Goal: Task Accomplishment & Management: Use online tool/utility

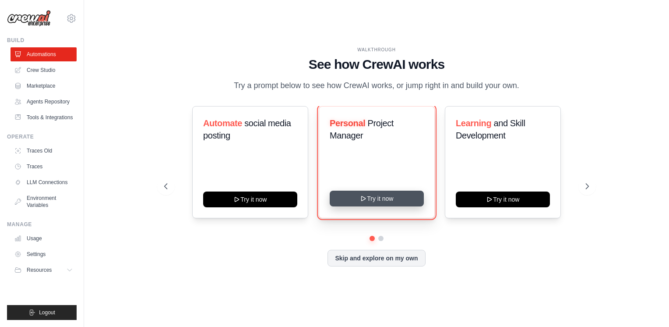
click at [361, 200] on icon at bounding box center [363, 198] width 7 height 7
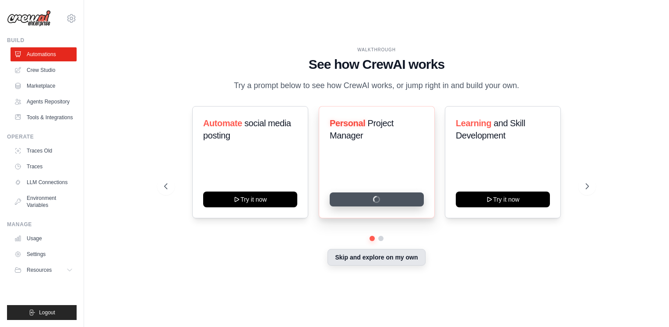
click at [375, 256] on button "Skip and explore on my own" at bounding box center [377, 257] width 98 height 17
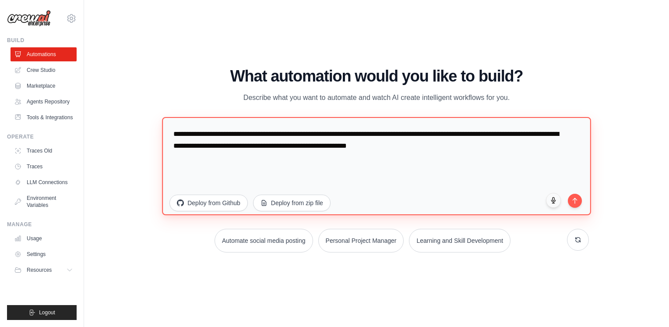
drag, startPoint x: 457, startPoint y: 149, endPoint x: 281, endPoint y: 138, distance: 176.5
click at [281, 138] on textarea "**********" at bounding box center [376, 166] width 429 height 98
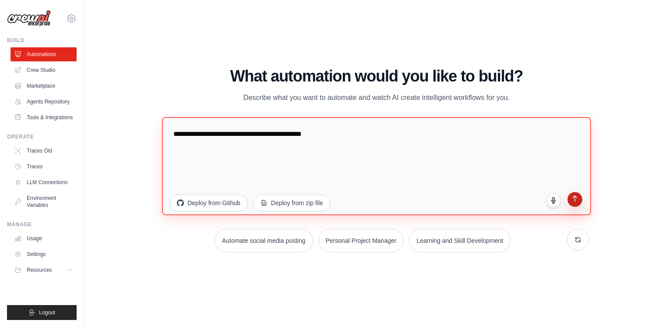
type textarea "**********"
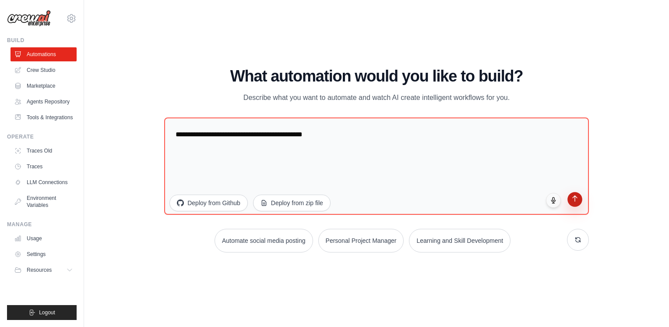
click at [580, 201] on button "submit" at bounding box center [575, 199] width 15 height 15
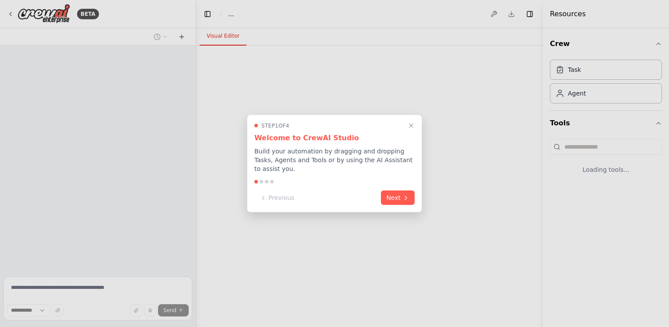
select select "****"
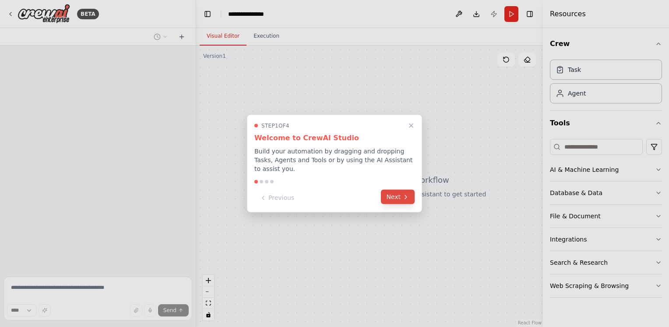
click at [409, 193] on icon at bounding box center [406, 196] width 7 height 7
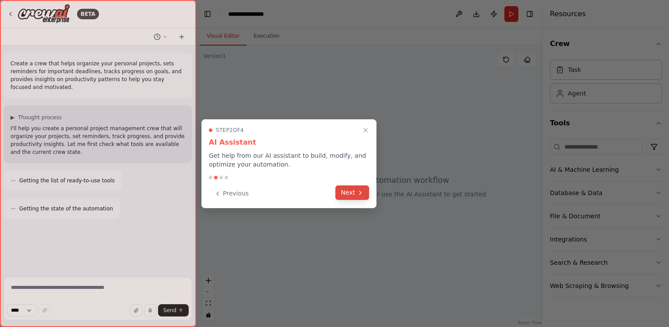
click at [363, 192] on icon at bounding box center [360, 192] width 7 height 7
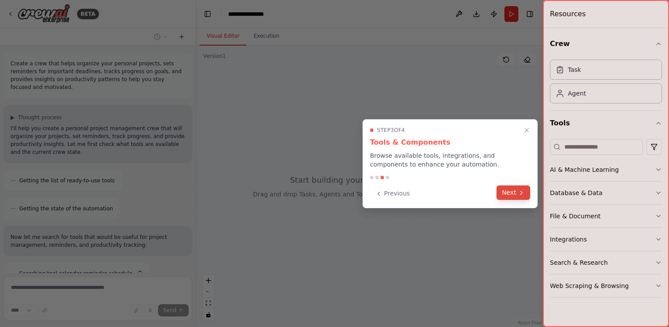
scroll to position [39, 0]
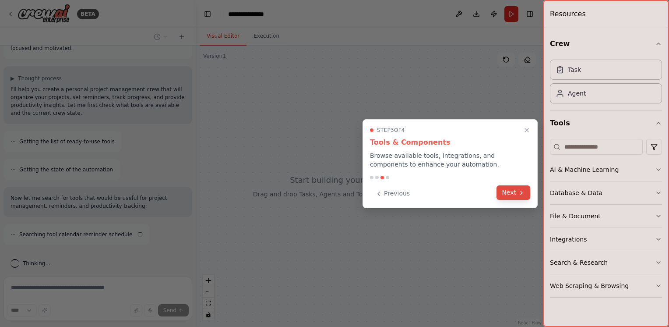
click at [510, 193] on button "Next" at bounding box center [514, 192] width 34 height 14
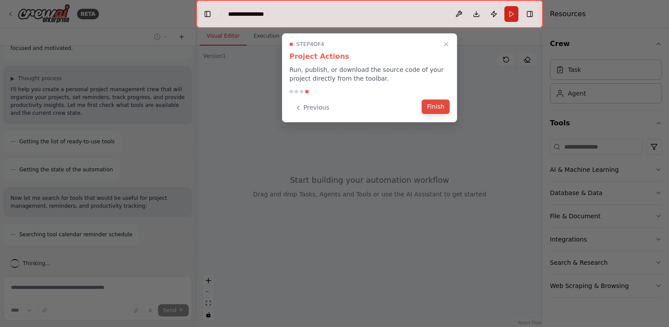
click at [436, 110] on button "Finish" at bounding box center [436, 106] width 28 height 14
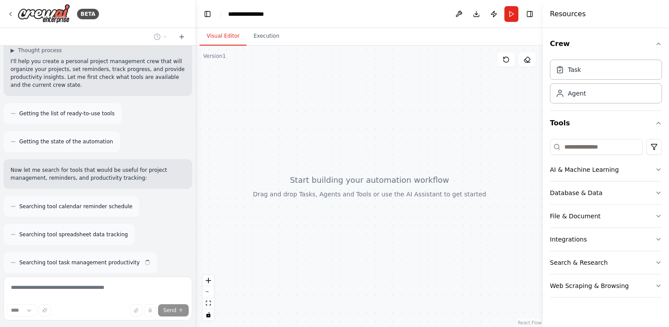
scroll to position [95, 0]
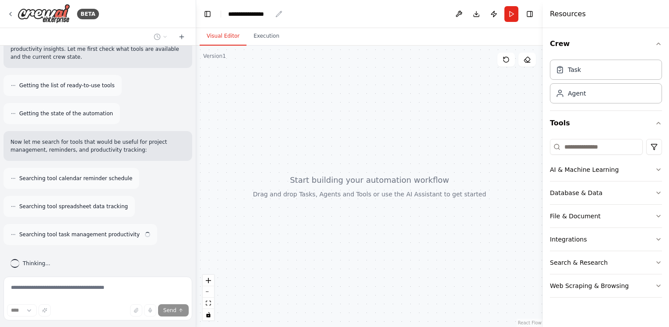
click at [277, 14] on icon "breadcrumb" at bounding box center [279, 14] width 7 height 7
click at [265, 15] on div "**********" at bounding box center [250, 14] width 44 height 9
drag, startPoint x: 273, startPoint y: 14, endPoint x: 222, endPoint y: 14, distance: 50.4
click at [222, 14] on header "**********" at bounding box center [369, 14] width 347 height 28
type textarea "*"
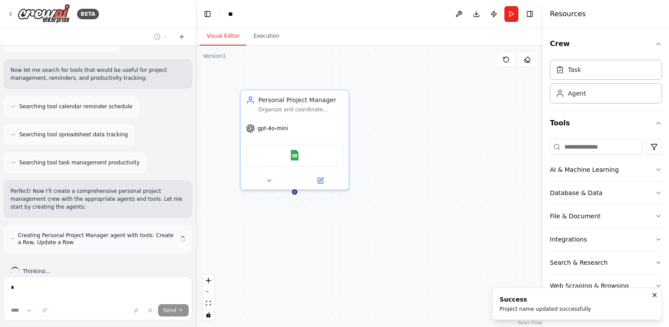
scroll to position [175, 0]
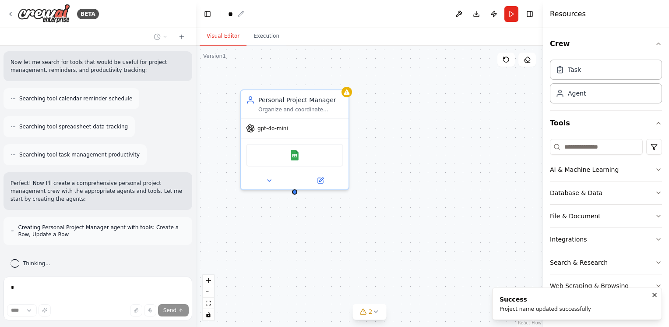
click at [240, 15] on icon "breadcrumb" at bounding box center [241, 14] width 6 height 6
click at [233, 15] on div "**" at bounding box center [231, 14] width 6 height 9
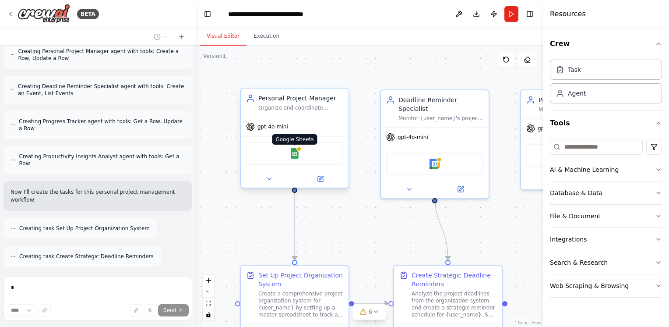
scroll to position [379, 0]
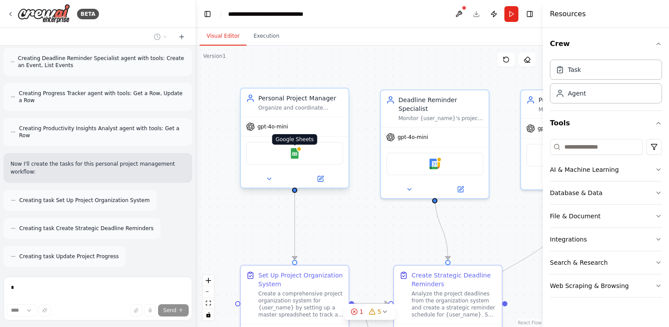
click at [298, 156] on img at bounding box center [295, 153] width 11 height 11
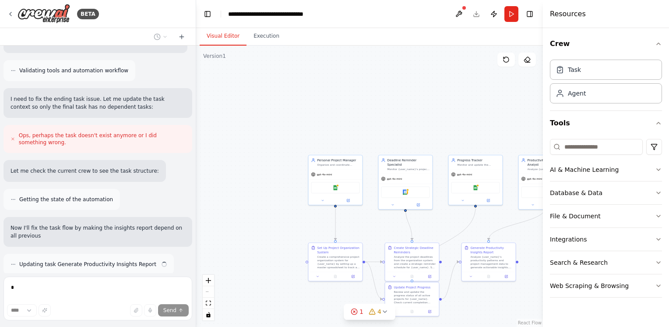
scroll to position [658, 0]
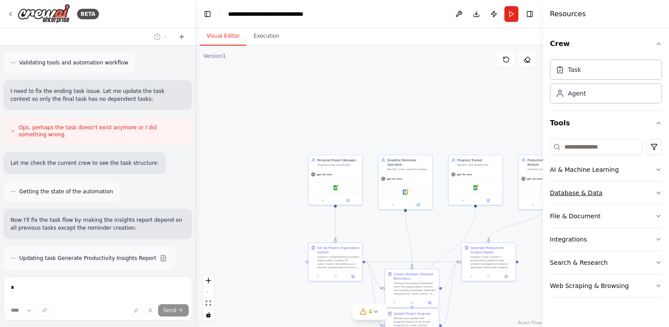
click at [658, 193] on icon "button" at bounding box center [658, 192] width 7 height 7
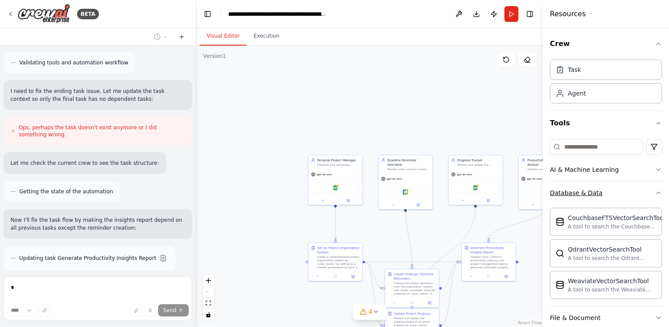
scroll to position [725, 0]
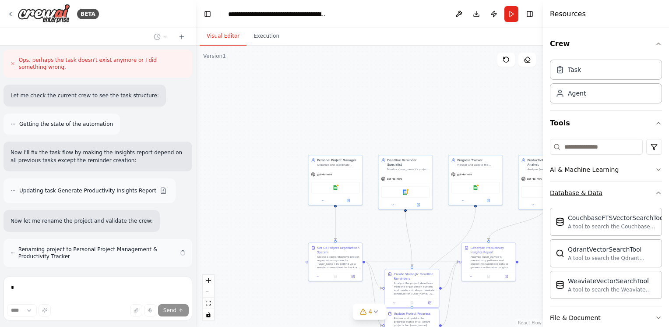
click at [658, 193] on div "Crew Task Agent Tools AI & Machine Learning Database & Data CouchbaseFTSVectorS…" at bounding box center [606, 177] width 126 height 299
click at [655, 193] on icon "button" at bounding box center [658, 192] width 7 height 7
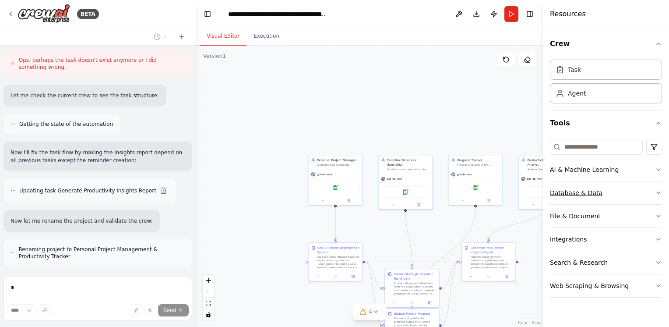
scroll to position [753, 0]
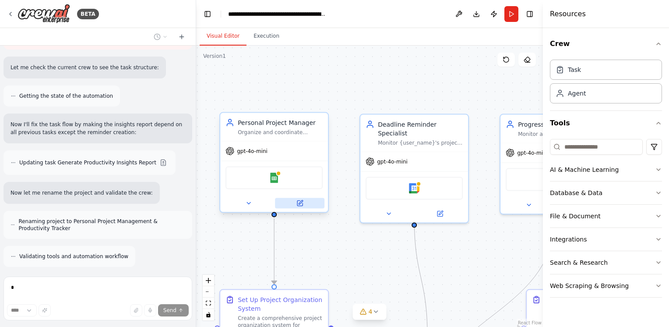
click at [301, 204] on icon at bounding box center [300, 203] width 5 height 5
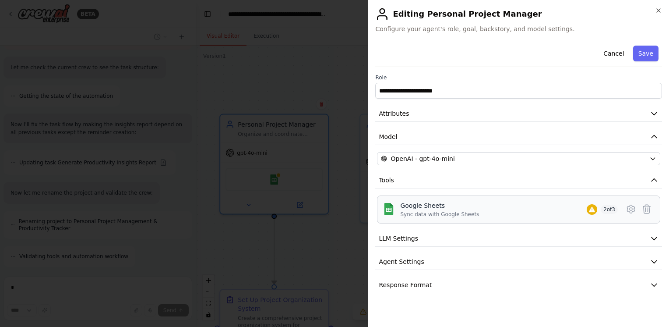
click at [446, 213] on div "Sync data with Google Sheets" at bounding box center [439, 214] width 79 height 7
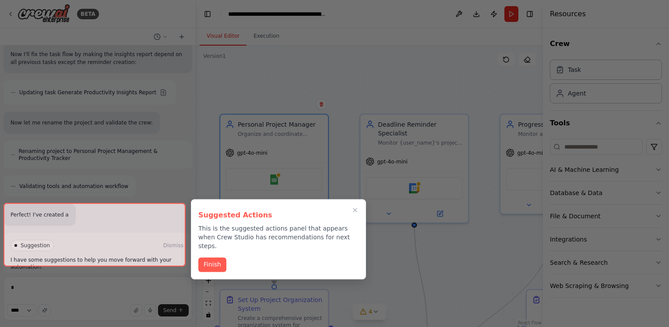
click at [446, 213] on div at bounding box center [334, 163] width 669 height 327
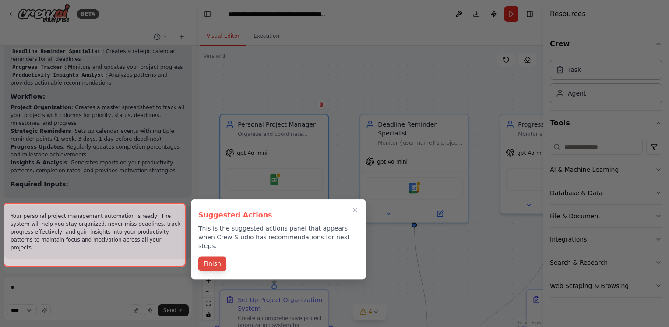
click at [202, 256] on button "Finish" at bounding box center [212, 263] width 28 height 14
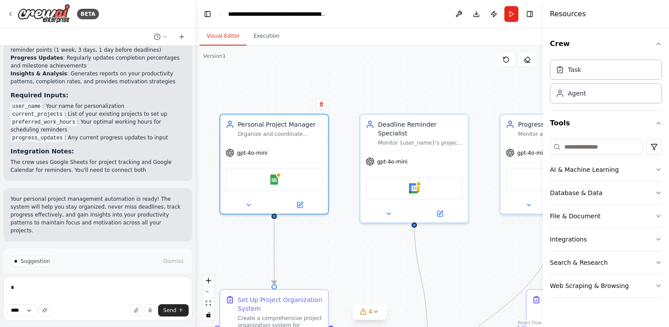
scroll to position [1150, 0]
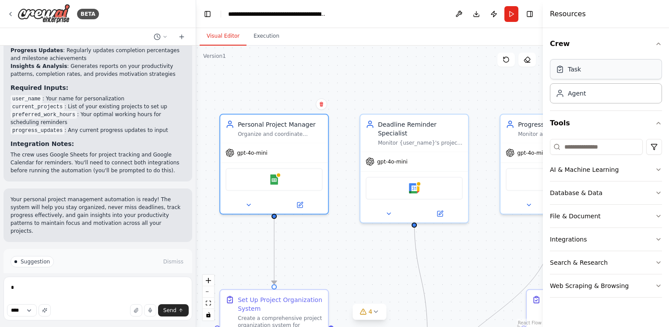
click at [588, 70] on div "Task" at bounding box center [606, 69] width 112 height 20
click at [12, 15] on icon at bounding box center [10, 14] width 7 height 7
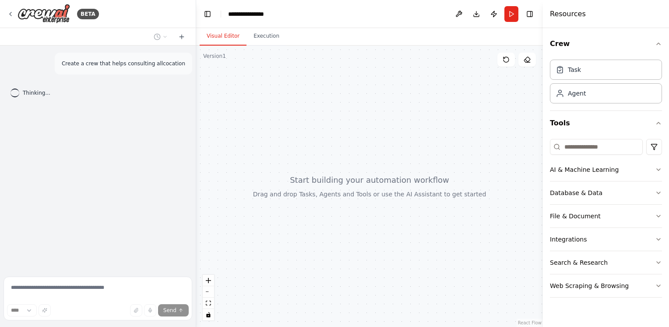
click at [377, 187] on div at bounding box center [369, 186] width 347 height 281
click at [354, 166] on div at bounding box center [369, 186] width 347 height 281
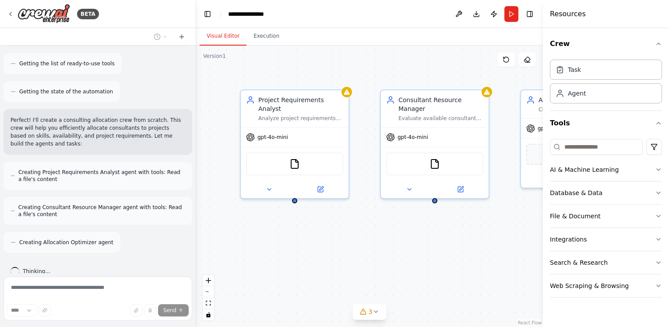
scroll to position [113, 0]
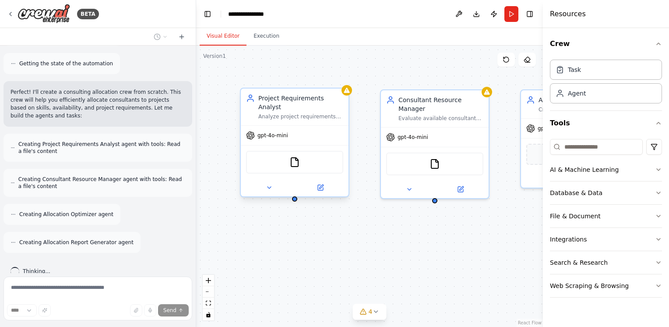
click at [305, 160] on div "FileReadTool" at bounding box center [294, 162] width 97 height 23
click at [314, 153] on div "FileReadTool" at bounding box center [294, 162] width 97 height 23
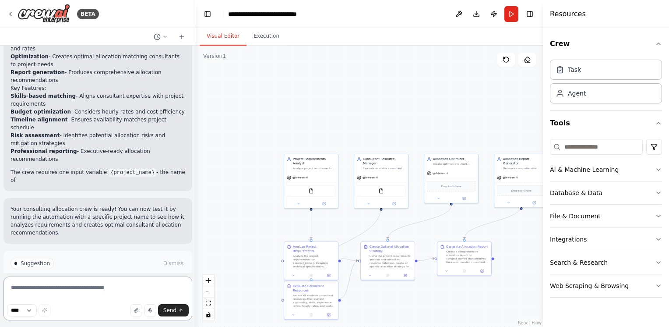
scroll to position [704, 0]
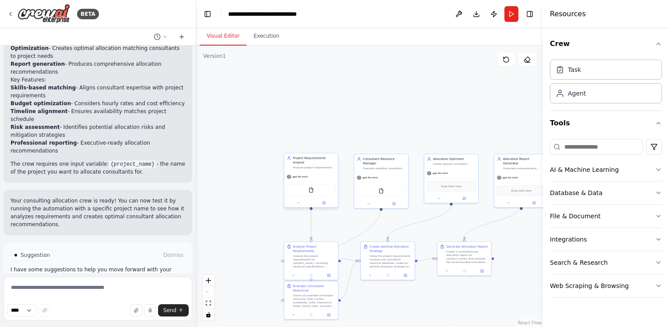
click at [315, 190] on div "FileReadTool" at bounding box center [311, 189] width 49 height 11
click at [291, 16] on div "**********" at bounding box center [272, 14] width 89 height 9
click at [311, 190] on div "FileReadTool" at bounding box center [311, 189] width 49 height 11
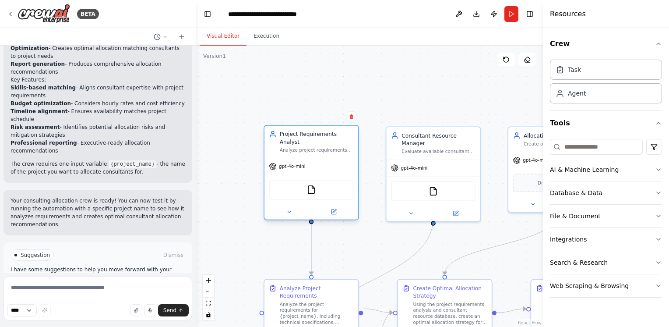
click at [312, 187] on div "FileReadTool" at bounding box center [311, 190] width 85 height 20
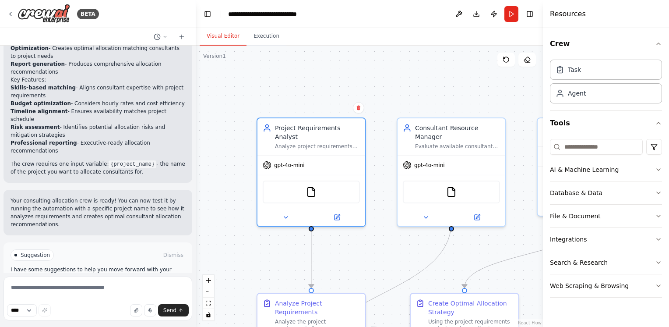
click at [612, 218] on button "File & Document" at bounding box center [606, 216] width 112 height 23
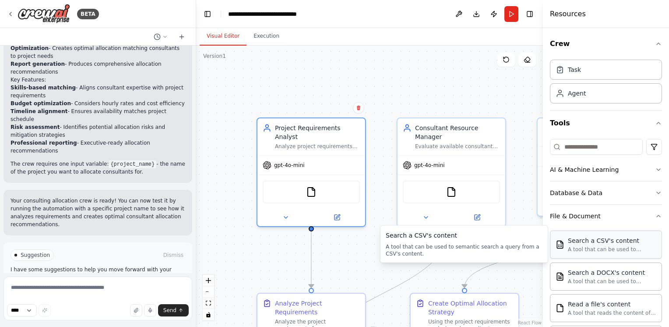
click at [611, 251] on div "A tool that can be used to semantic search a query from a CSV's content." at bounding box center [612, 249] width 89 height 7
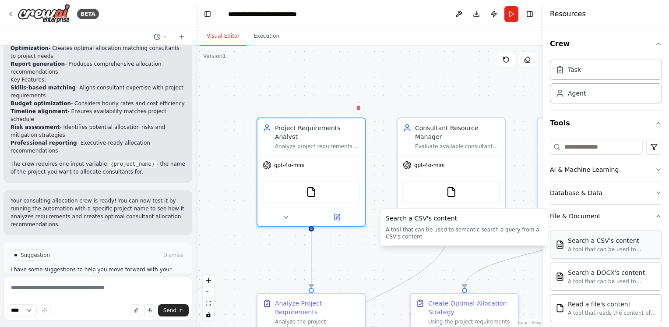
scroll to position [44, 0]
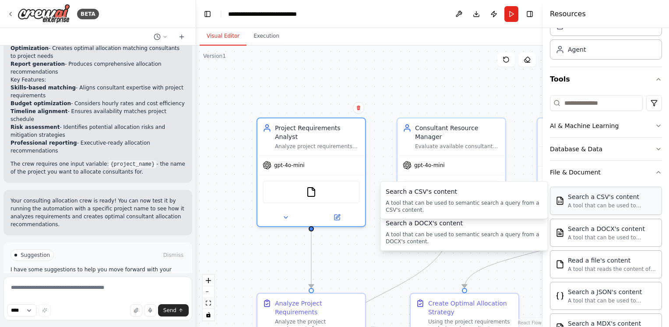
click at [594, 213] on div "Search a CSV's content A tool that can be used to semantic search a query from …" at bounding box center [606, 201] width 112 height 28
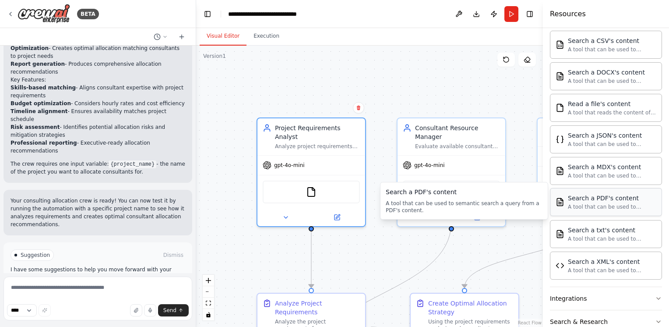
scroll to position [154, 0]
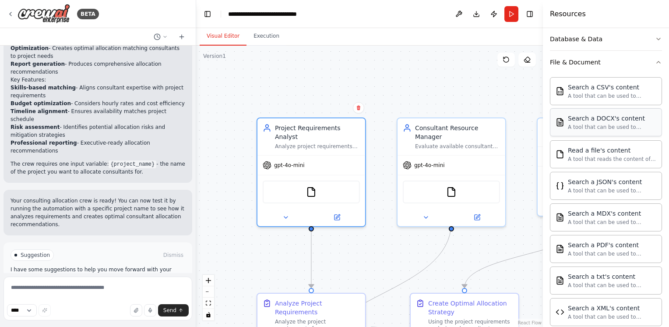
click at [589, 131] on div "Search a DOCX's content A tool that can be used to semantic search a query from…" at bounding box center [606, 122] width 112 height 28
click at [601, 96] on div "A tool that can be used to semantic search a query from a CSV's content." at bounding box center [612, 95] width 89 height 7
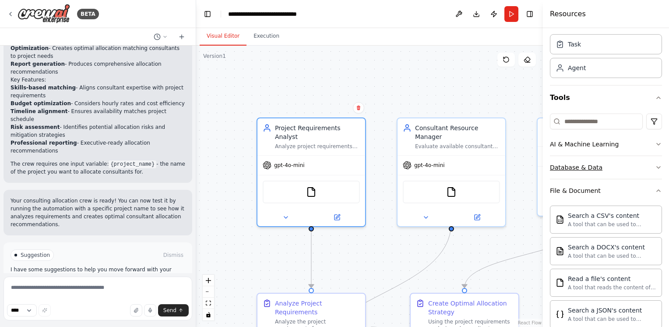
scroll to position [22, 0]
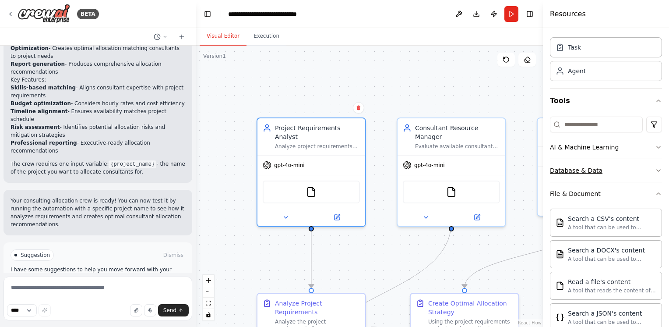
click at [589, 168] on div "Database & Data" at bounding box center [576, 170] width 53 height 9
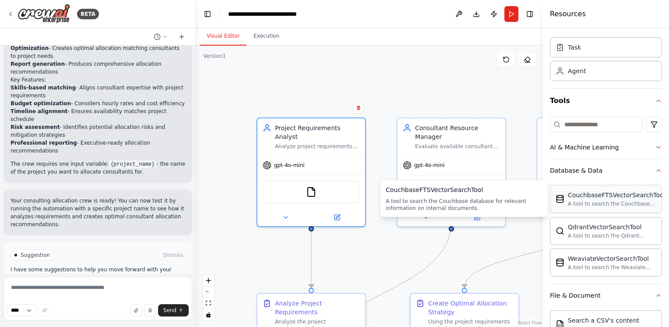
click at [602, 210] on div "CouchbaseFTSVectorSearchTool A tool to search the Couchbase database for releva…" at bounding box center [606, 199] width 112 height 28
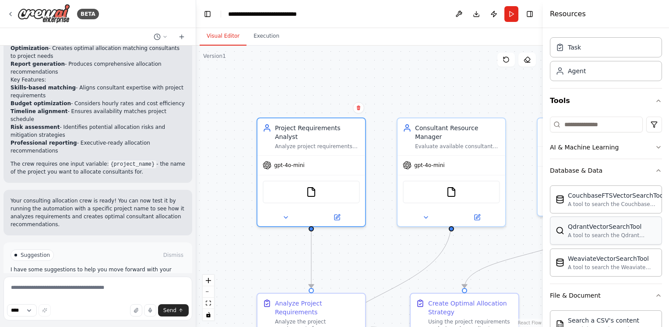
click at [606, 235] on div "A tool to search the Qdrant database for relevant information on internal docum…" at bounding box center [612, 235] width 89 height 7
click at [605, 265] on div "A tool to search the Weaviate database for relevant information on internal doc…" at bounding box center [612, 266] width 89 height 7
click at [651, 164] on button "Database & Data" at bounding box center [606, 170] width 112 height 23
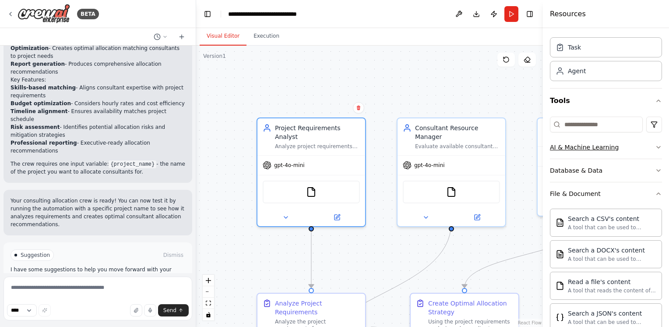
click at [655, 144] on icon "button" at bounding box center [658, 147] width 7 height 7
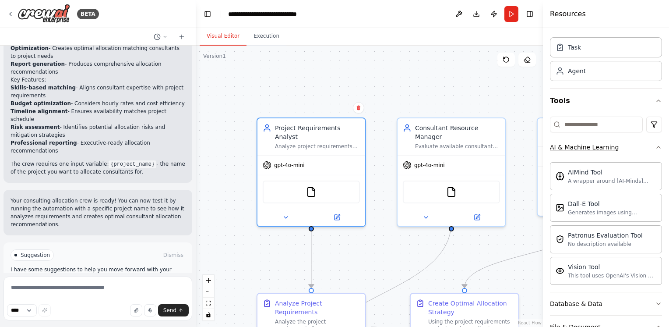
click at [655, 144] on icon "button" at bounding box center [658, 147] width 7 height 7
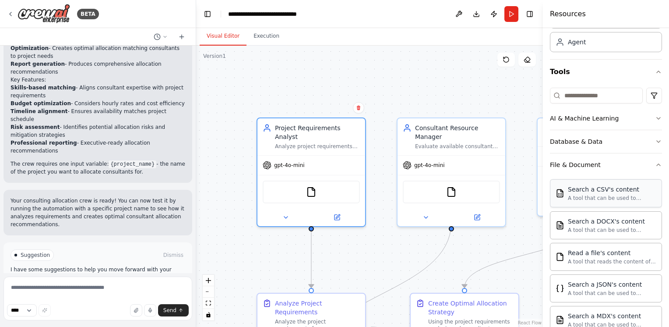
scroll to position [66, 0]
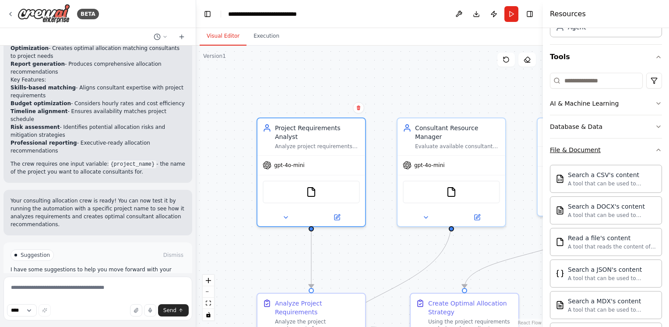
click at [655, 150] on icon "button" at bounding box center [658, 149] width 7 height 7
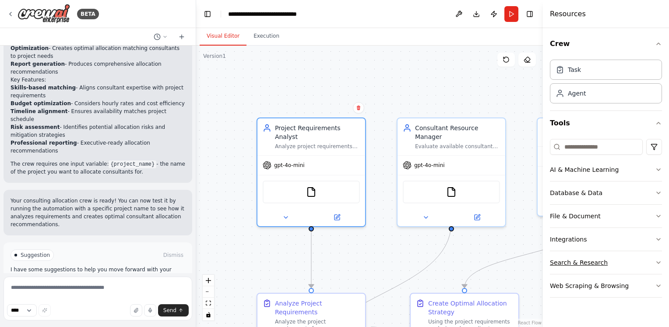
click at [591, 260] on div "Search & Research" at bounding box center [579, 262] width 58 height 9
click at [306, 192] on div "FileReadTool" at bounding box center [311, 190] width 97 height 23
click at [341, 210] on button at bounding box center [337, 215] width 50 height 11
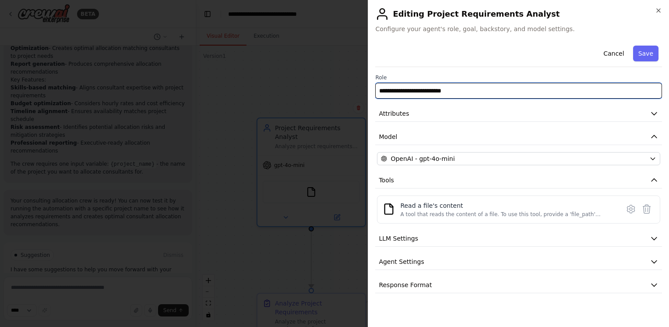
drag, startPoint x: 476, startPoint y: 89, endPoint x: 360, endPoint y: 96, distance: 116.3
click at [360, 96] on body "BETA Create a crew that helps consulting allcocation ▶ Thought process I'll hel…" at bounding box center [334, 163] width 669 height 327
type input "*"
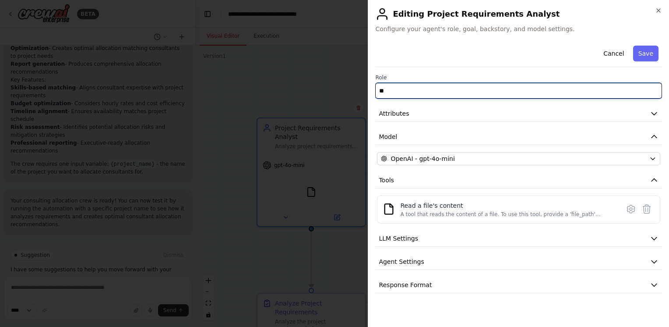
type input "*"
type input "**********"
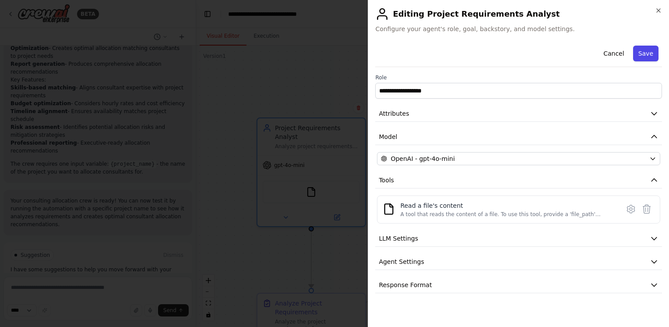
click at [652, 57] on button "Save" at bounding box center [646, 54] width 25 height 16
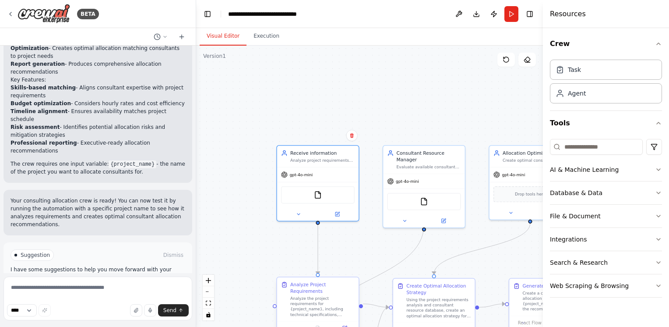
click at [314, 296] on div "Analyze the project requirements for {project_name}, including technical specif…" at bounding box center [322, 306] width 64 height 21
click at [345, 326] on icon at bounding box center [344, 328] width 5 height 5
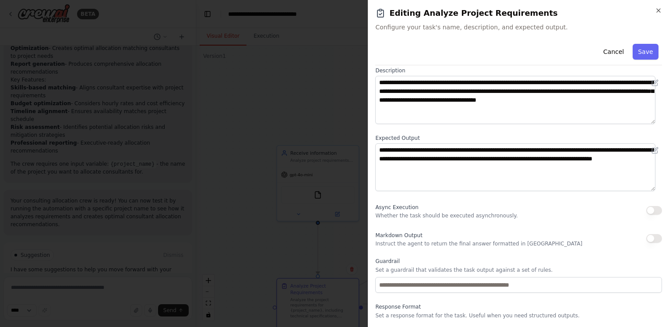
scroll to position [68, 0]
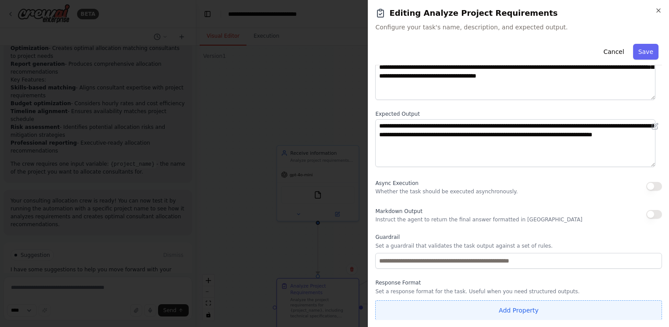
click at [485, 315] on button "Add Property" at bounding box center [518, 310] width 287 height 20
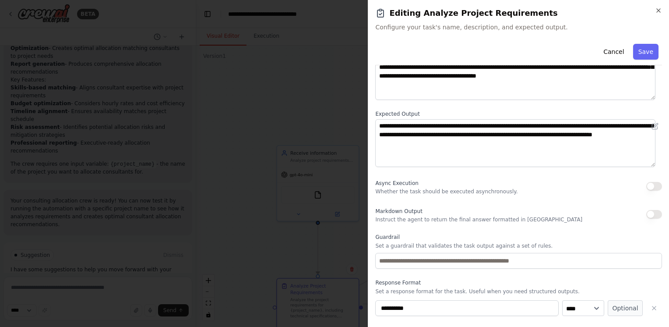
click at [477, 270] on div "**********" at bounding box center [518, 157] width 287 height 371
click at [641, 54] on button "Save" at bounding box center [646, 52] width 25 height 16
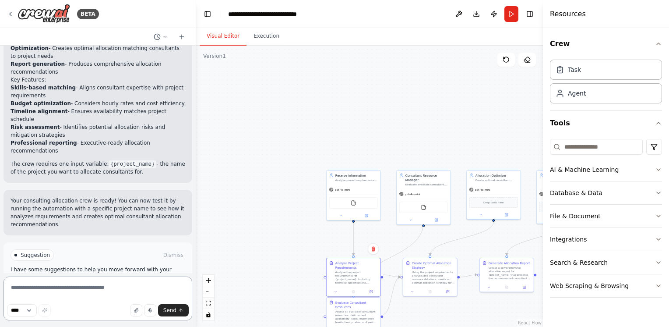
click at [90, 292] on textarea at bounding box center [98, 298] width 189 height 44
type textarea "*"
type textarea "**********"
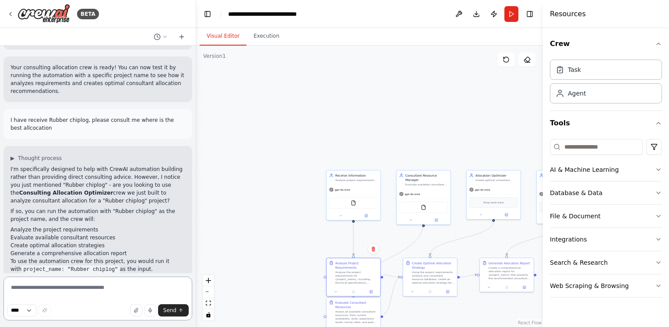
scroll to position [845, 0]
